Goal: Task Accomplishment & Management: Use online tool/utility

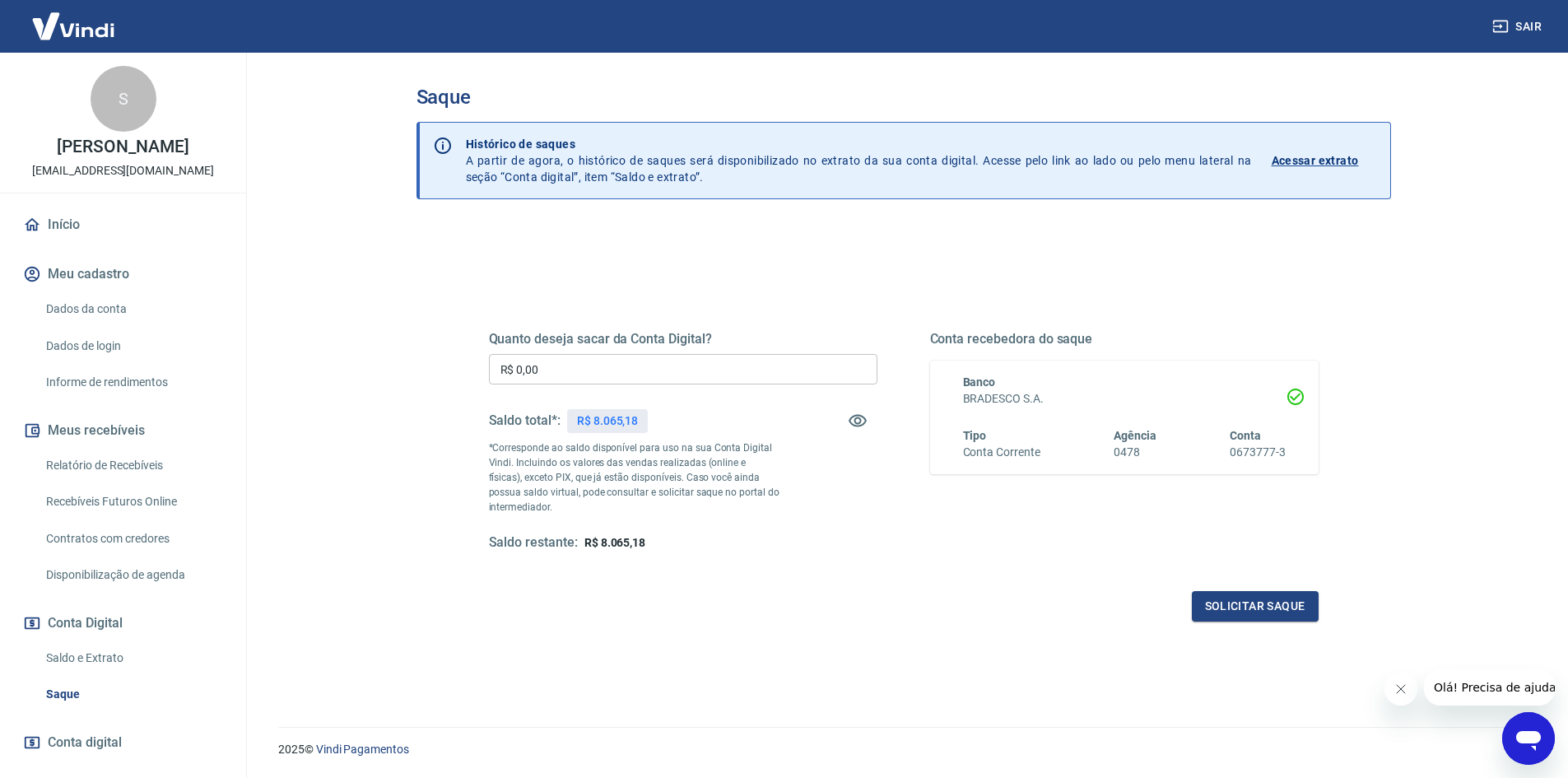
click at [552, 369] on input "R$ 0,00" at bounding box center [683, 369] width 389 height 30
type input "R$ 7.000,00"
click at [1271, 603] on button "Solicitar saque" at bounding box center [1256, 606] width 127 height 30
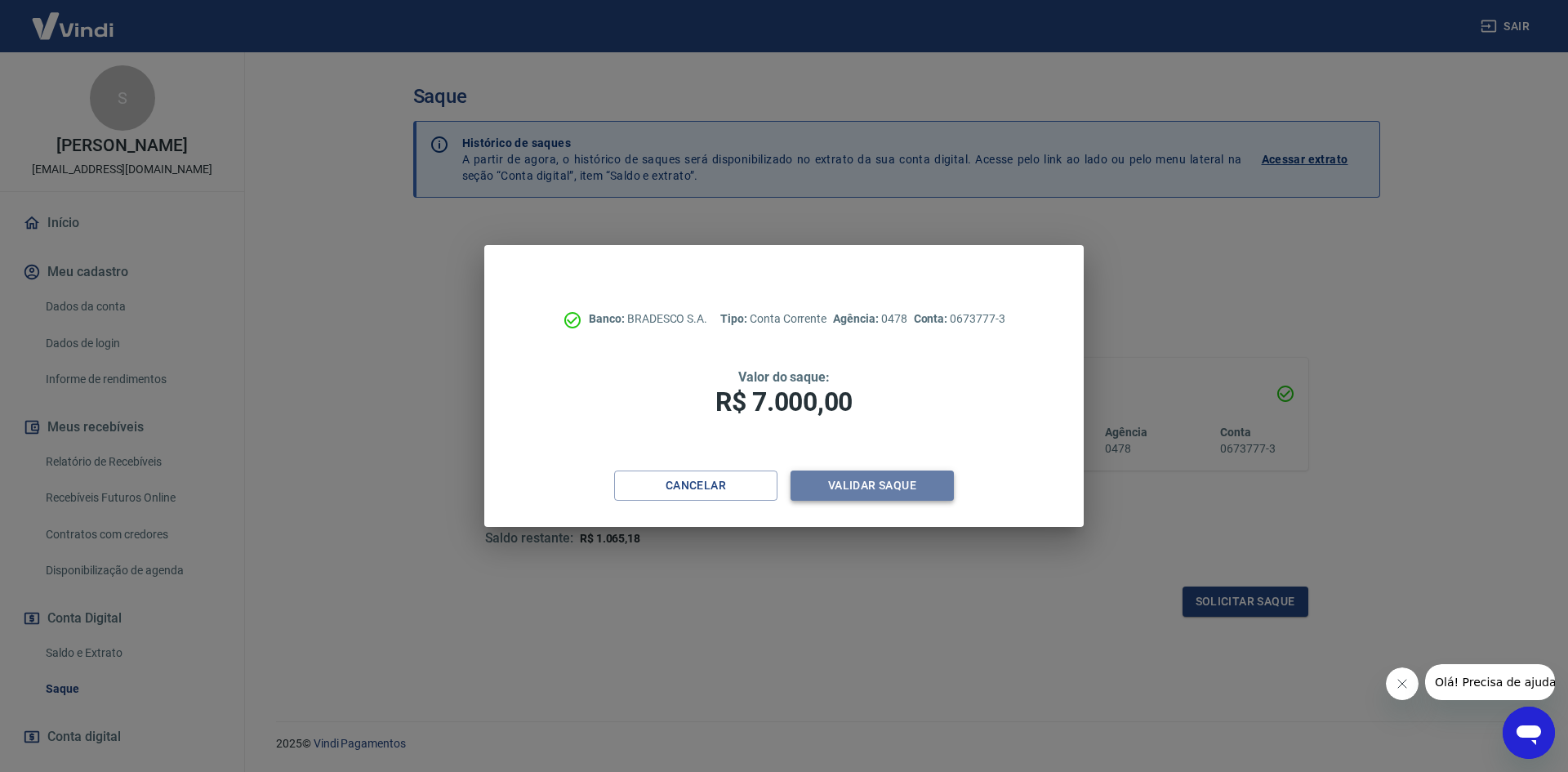
click at [882, 490] on button "Validar saque" at bounding box center [872, 485] width 163 height 30
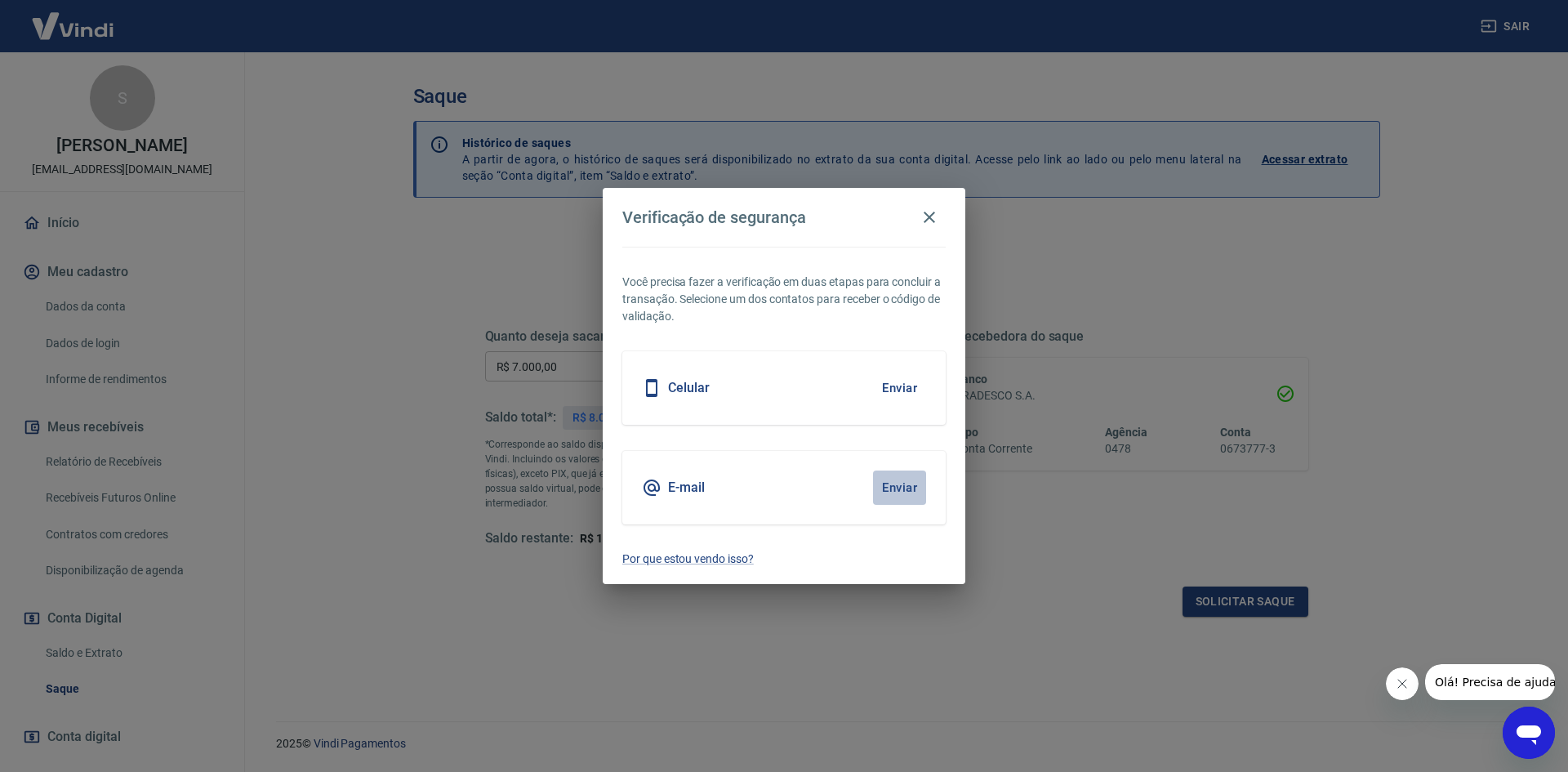
click at [890, 481] on button "Enviar" at bounding box center [899, 487] width 53 height 34
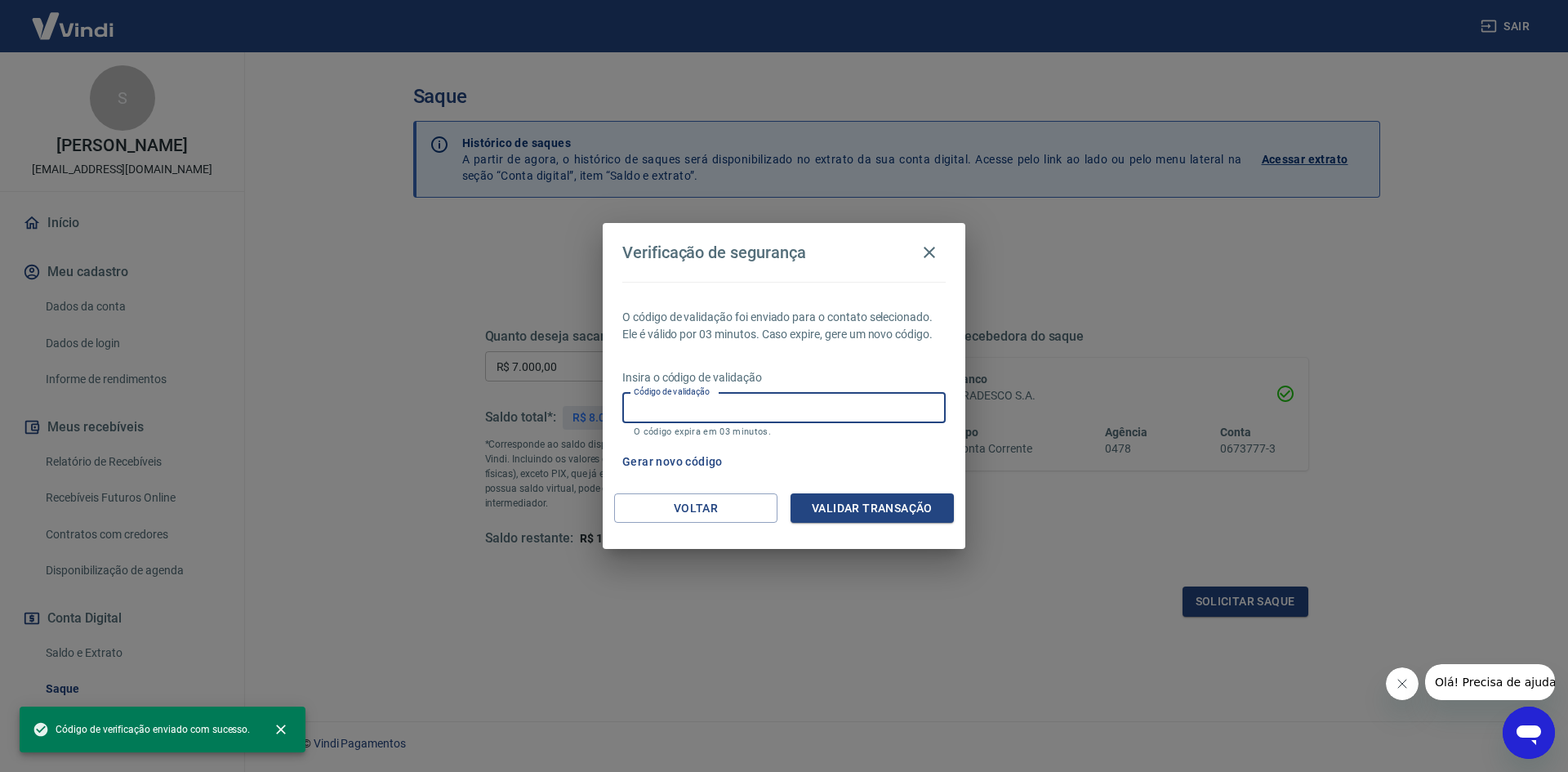
click at [792, 400] on input "Código de validação" at bounding box center [784, 408] width 323 height 30
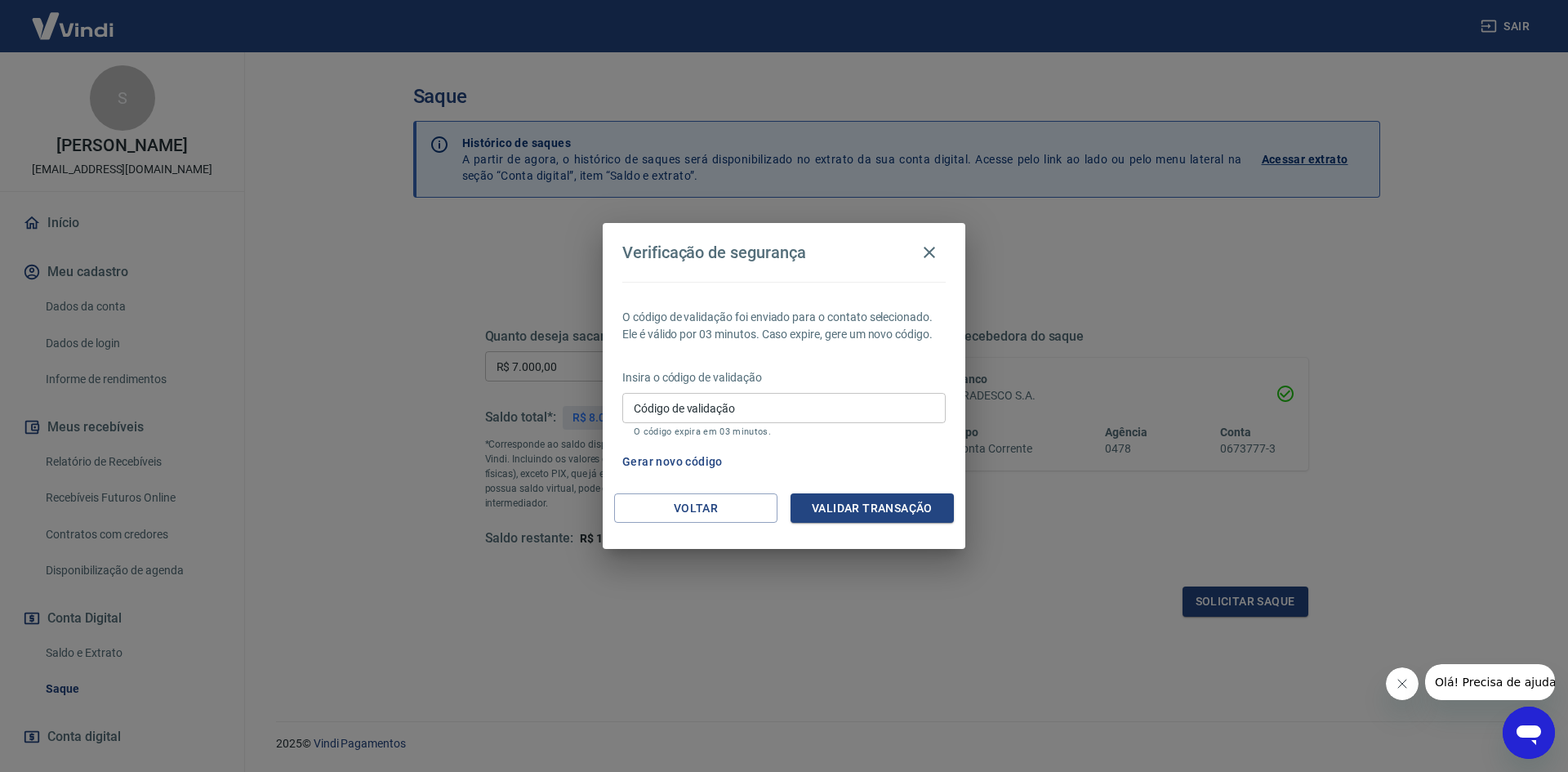
click at [676, 403] on label "Código de validação" at bounding box center [684, 408] width 101 height 17
click at [676, 403] on input "Código de validação" at bounding box center [784, 408] width 323 height 30
type input "548602"
click at [886, 507] on button "Validar transação" at bounding box center [872, 508] width 163 height 30
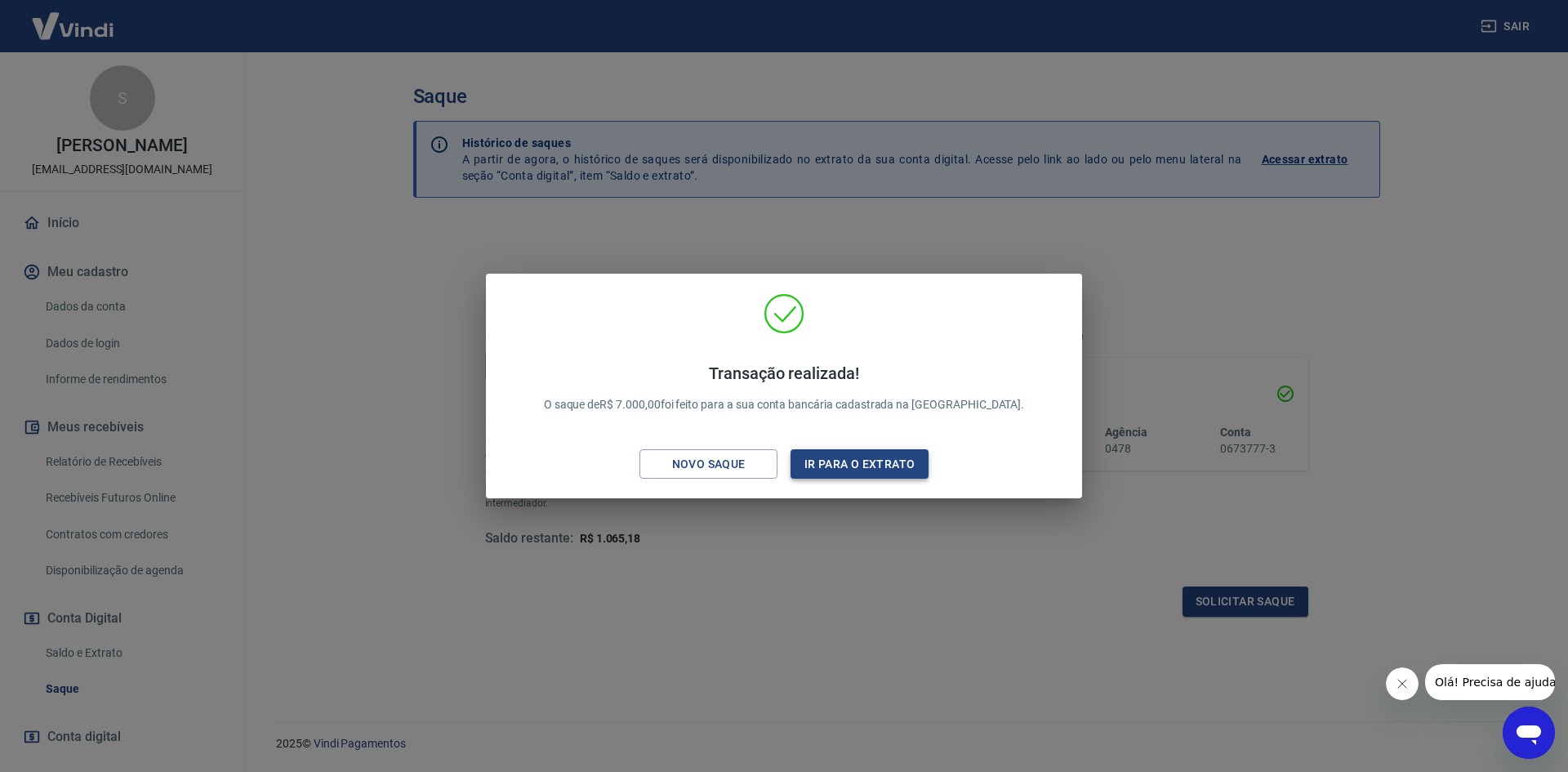
click at [884, 459] on button "Ir para o extrato" at bounding box center [859, 464] width 138 height 30
